Goal: Check status

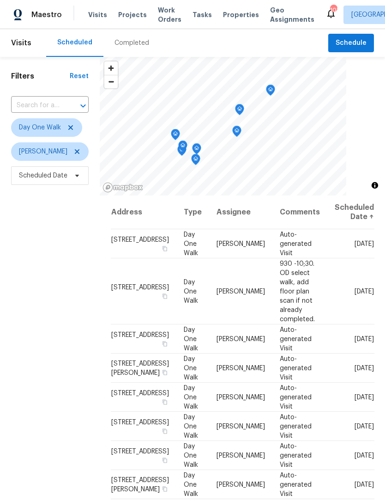
click at [67, 105] on div at bounding box center [77, 105] width 24 height 13
type input "1622 halliard"
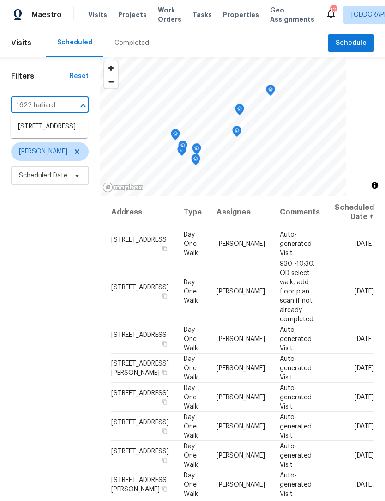
click at [66, 134] on li "[STREET_ADDRESS]" at bounding box center [49, 126] width 77 height 15
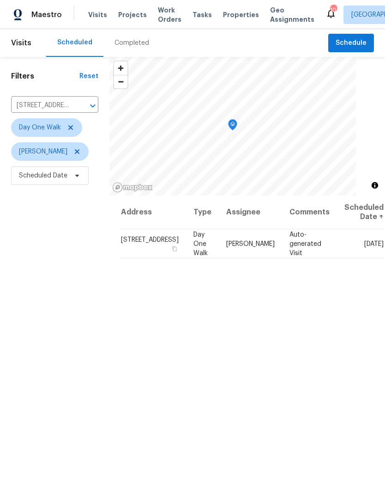
click at [135, 45] on div "Completed" at bounding box center [132, 42] width 35 height 9
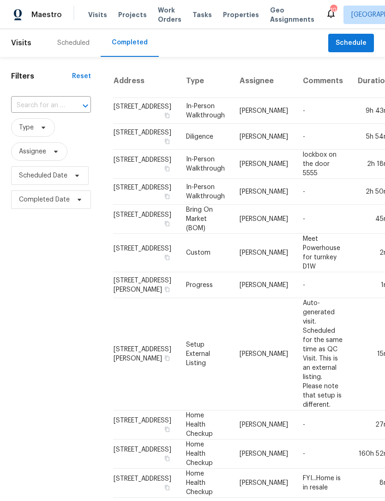
click at [69, 108] on div at bounding box center [79, 105] width 24 height 13
type input "1622 h"
click at [54, 131] on li "[STREET_ADDRESS]" at bounding box center [50, 126] width 79 height 15
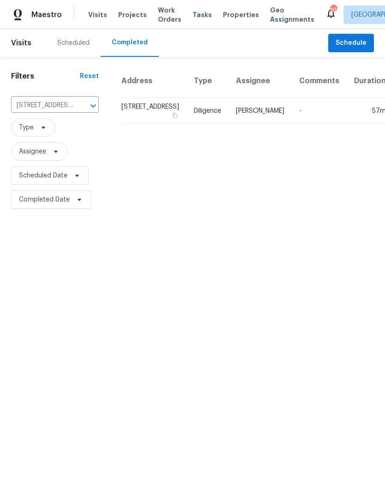
click at [232, 124] on td "[PERSON_NAME]" at bounding box center [260, 111] width 63 height 26
